Goal: Transaction & Acquisition: Book appointment/travel/reservation

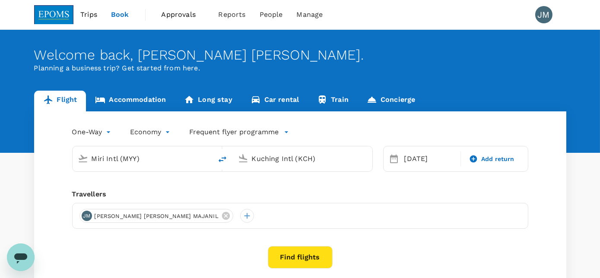
type input "Miri Intl (MYY)"
type input "Kuching Intl (KCH)"
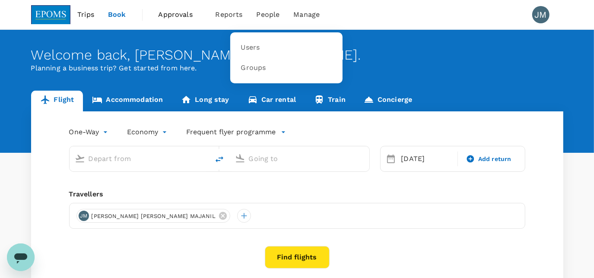
type input "Miri Intl (MYY)"
type input "Kuching Intl (KCH)"
type input "Miri Intl (MYY)"
type input "Kuching Intl (KCH)"
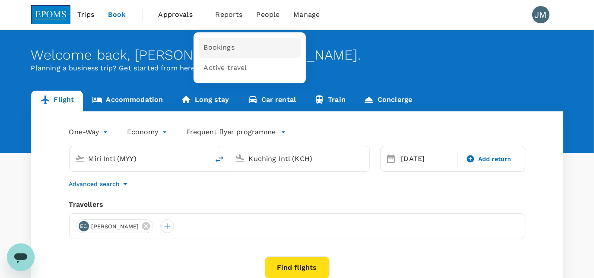
click at [238, 47] on link "Bookings" at bounding box center [250, 48] width 102 height 20
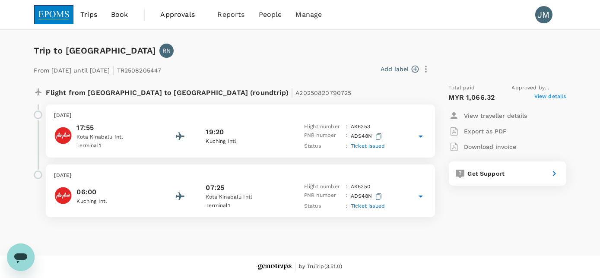
click at [548, 96] on span "View details" at bounding box center [550, 97] width 32 height 10
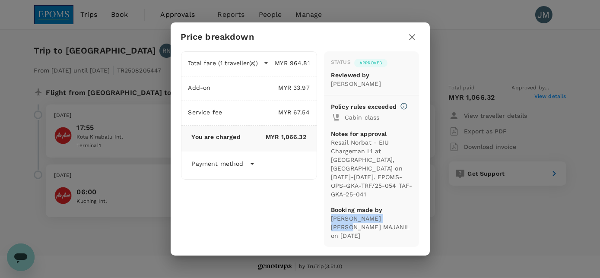
drag, startPoint x: 330, startPoint y: 218, endPoint x: 410, endPoint y: 218, distance: 79.9
click at [410, 218] on p "[PERSON_NAME] [PERSON_NAME] MAJANIL on [DATE]" at bounding box center [372, 227] width 82 height 26
copy p "[PERSON_NAME] [PERSON_NAME] MAJANIL"
click at [410, 42] on icon "button" at bounding box center [412, 37] width 10 height 10
